Goal: Information Seeking & Learning: Learn about a topic

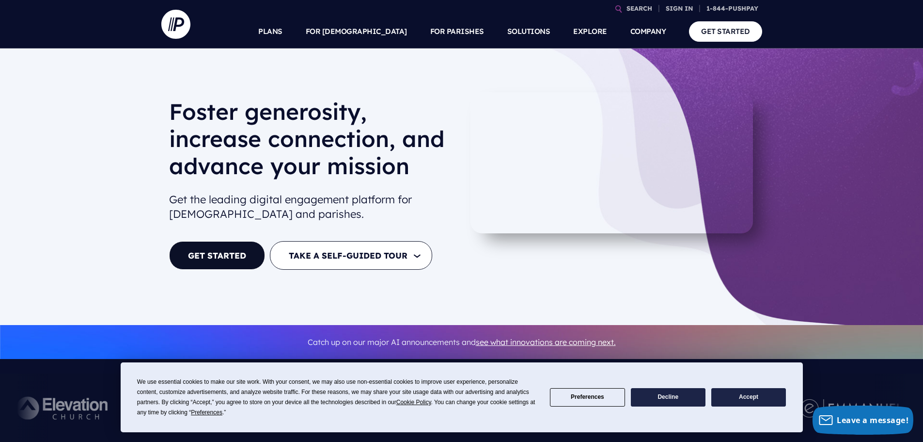
click at [741, 398] on button "Accept" at bounding box center [748, 397] width 75 height 19
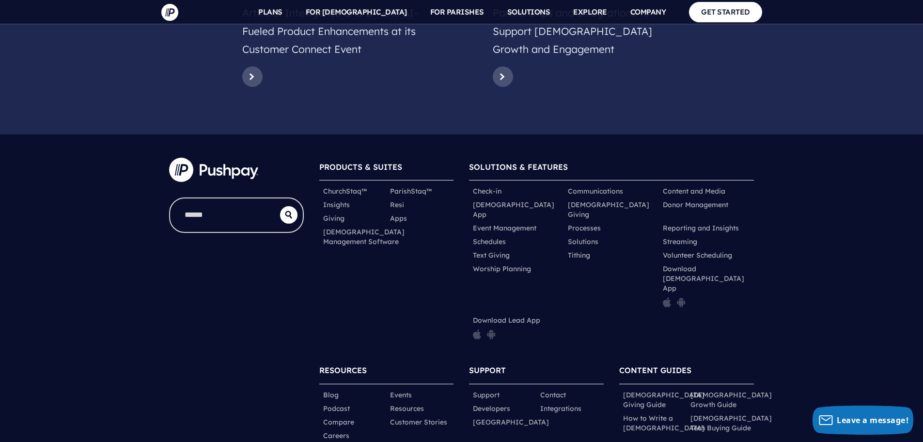
scroll to position [4739, 0]
click at [338, 226] on link "[DEMOGRAPHIC_DATA] Management Software" at bounding box center [363, 235] width 81 height 19
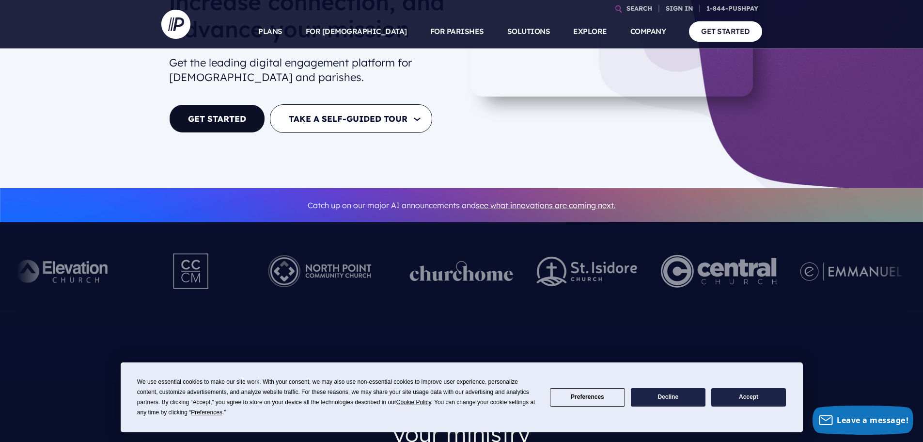
scroll to position [145, 0]
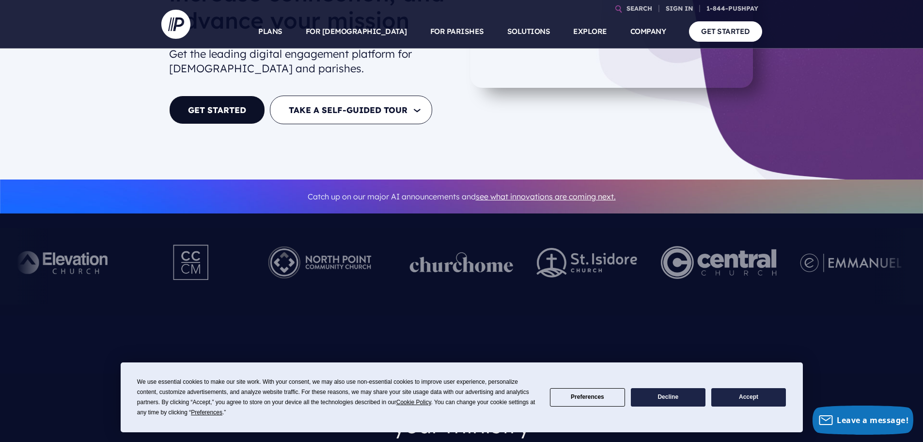
click at [682, 395] on button "Decline" at bounding box center [668, 397] width 75 height 19
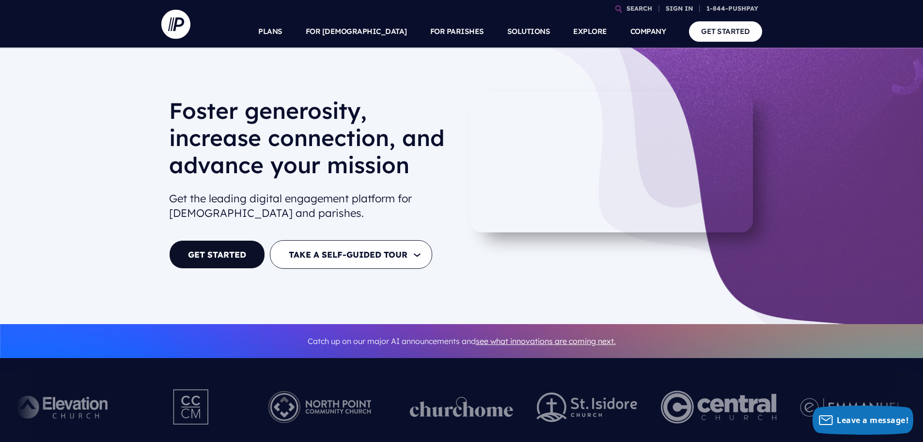
scroll to position [0, 0]
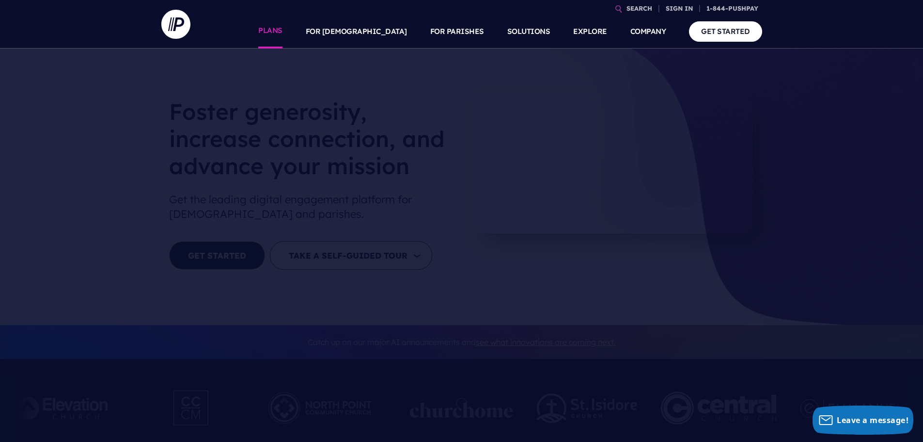
click at [283, 31] on link "PLANS" at bounding box center [270, 32] width 24 height 34
